Goal: Transaction & Acquisition: Obtain resource

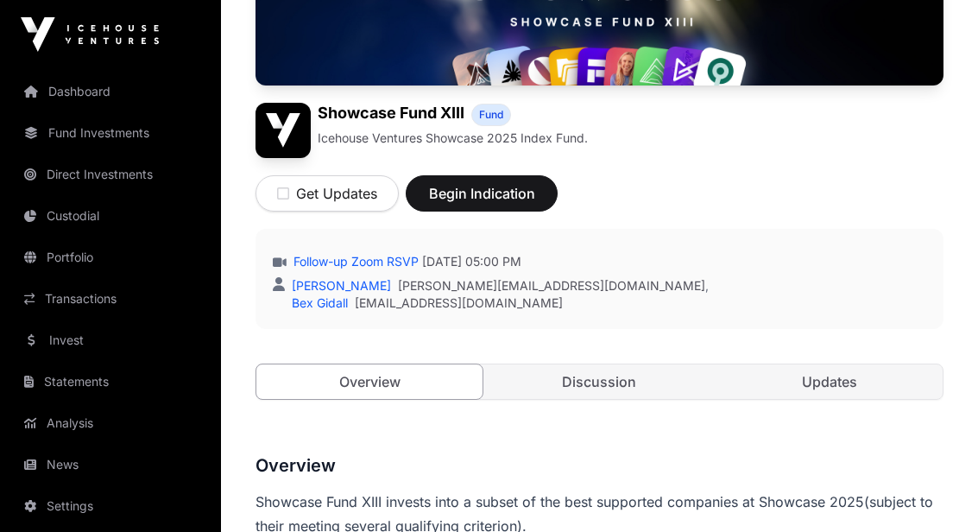
scroll to position [5, 0]
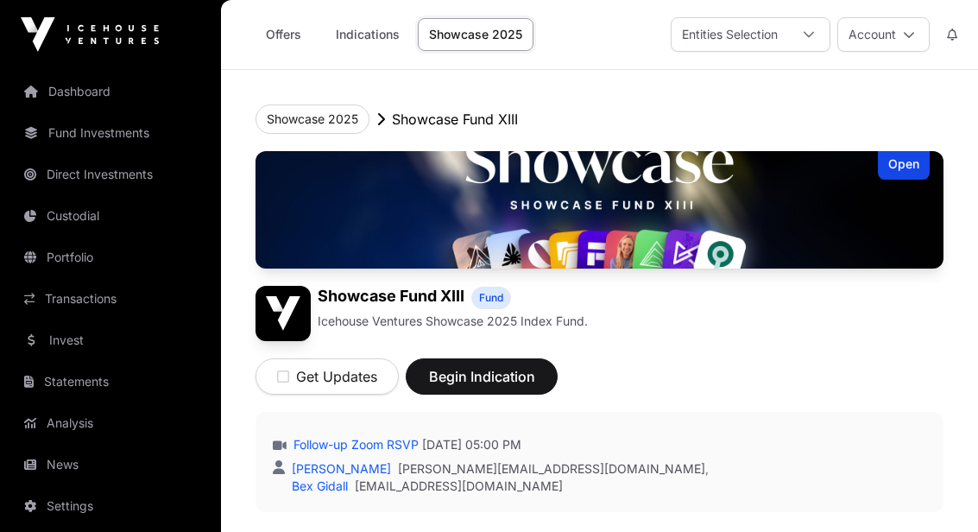
click at [300, 13] on div "Offers Indications Showcase 2025" at bounding box center [387, 35] width 312 height 54
click at [293, 41] on link "Offers" at bounding box center [283, 34] width 69 height 33
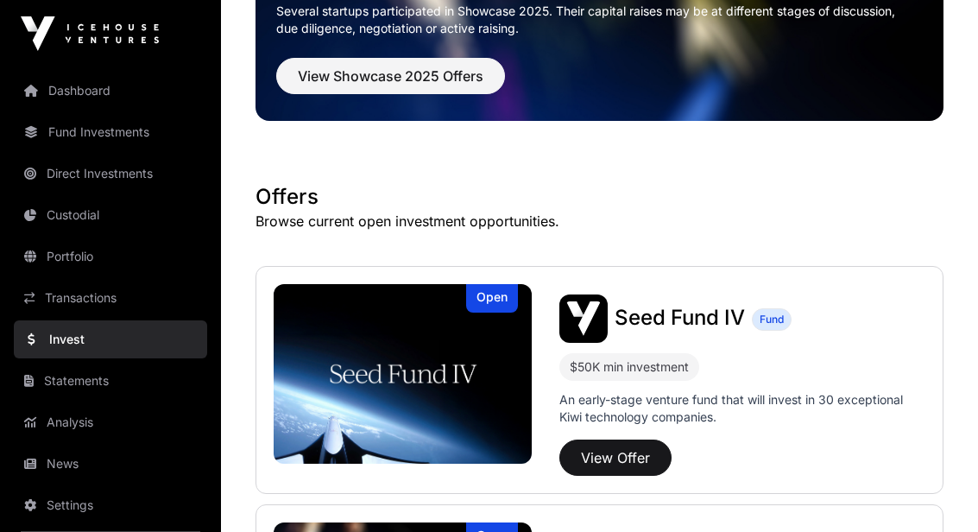
click at [591, 451] on button "View Offer" at bounding box center [615, 458] width 112 height 36
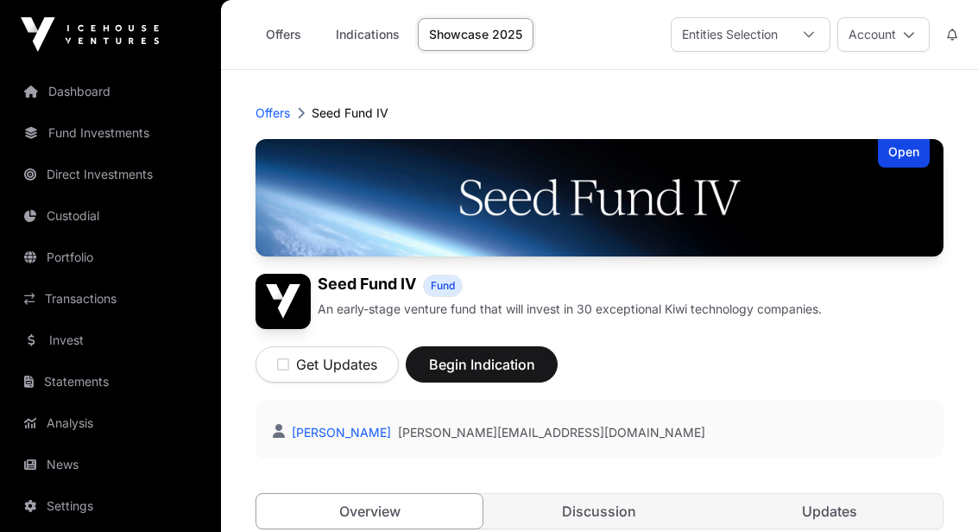
click at [274, 35] on link "Offers" at bounding box center [283, 34] width 69 height 33
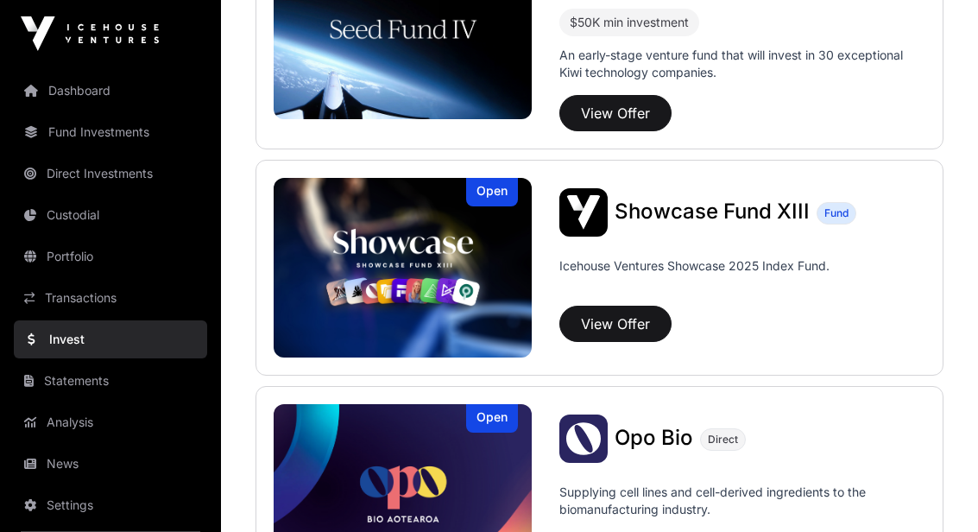
scroll to position [514, 0]
click at [605, 321] on button "View Offer" at bounding box center [615, 324] width 112 height 36
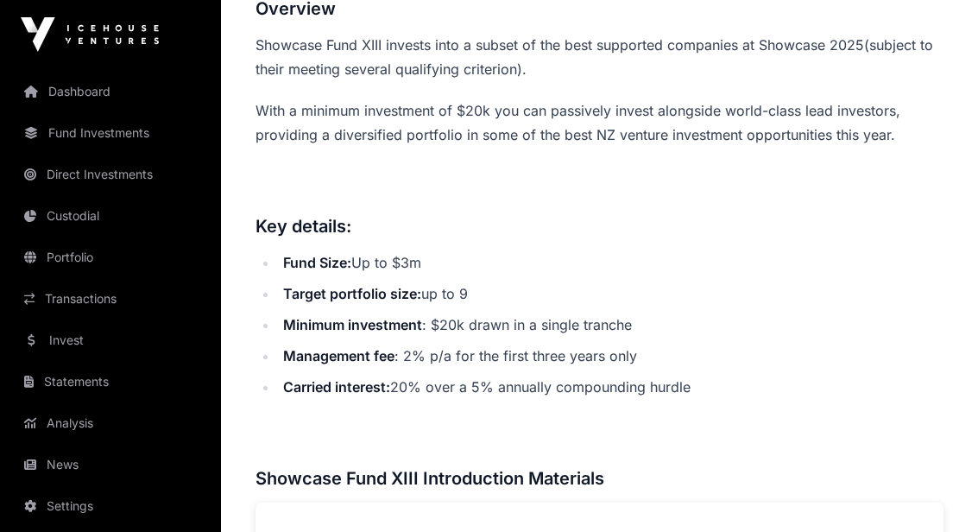
scroll to position [639, 0]
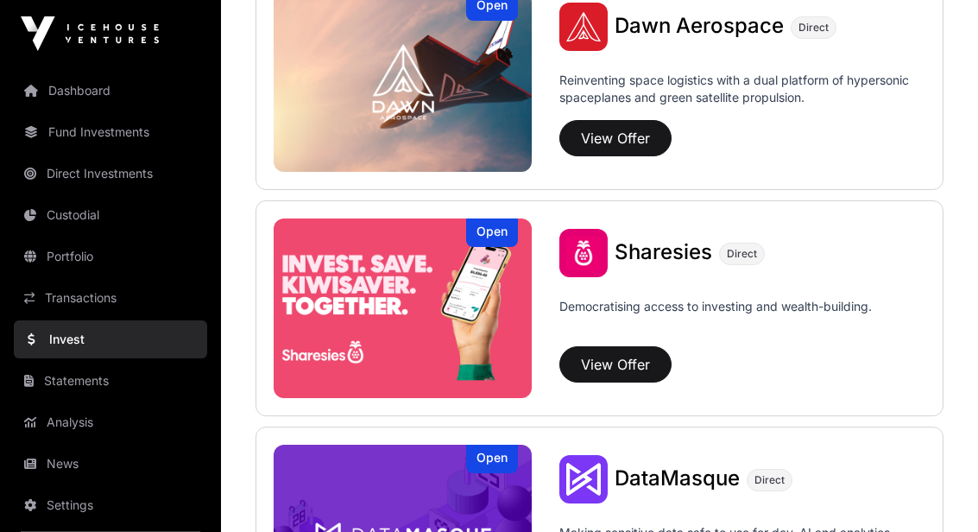
scroll to position [2060, 0]
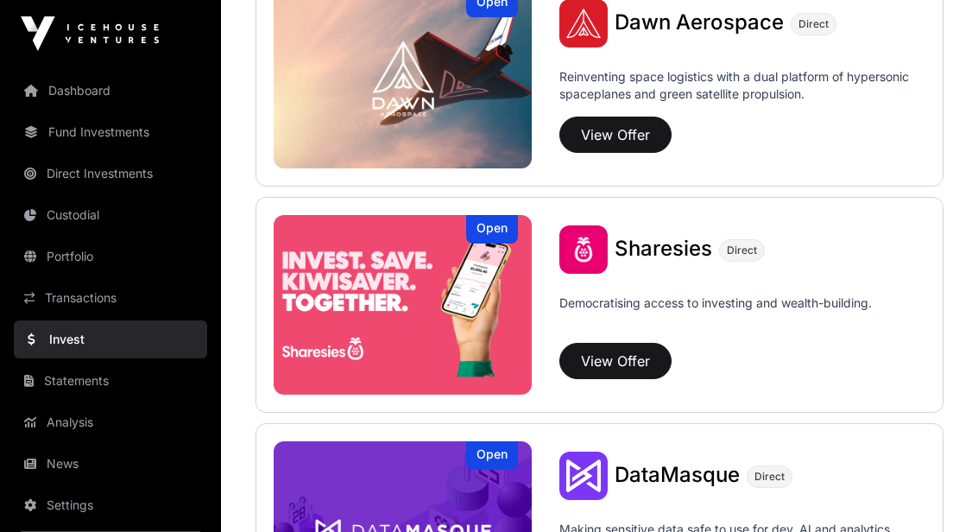
click at [587, 364] on button "View Offer" at bounding box center [615, 362] width 112 height 36
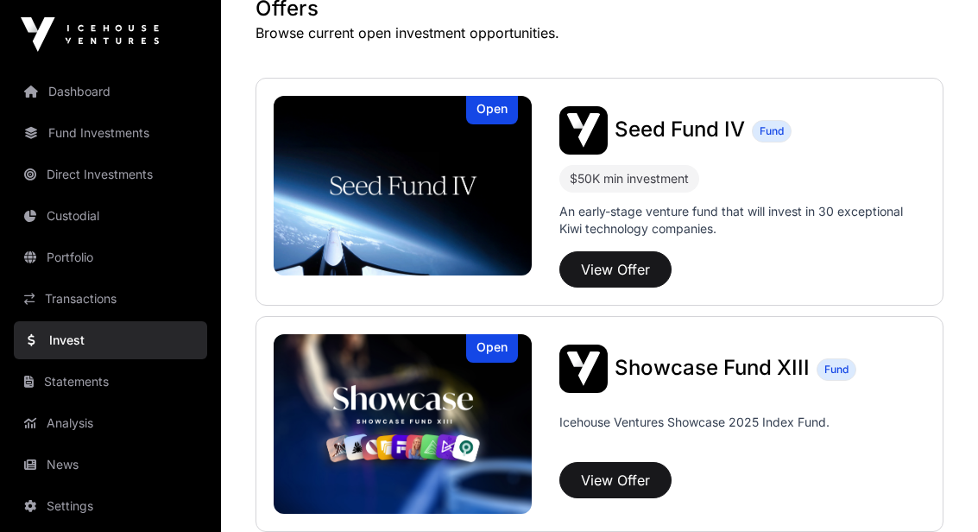
scroll to position [354, 0]
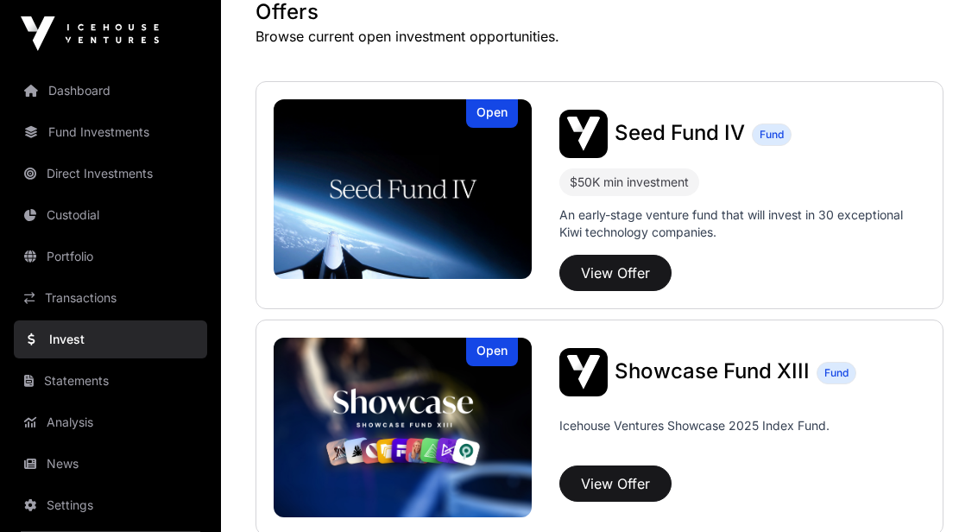
click at [592, 266] on button "View Offer" at bounding box center [615, 274] width 112 height 36
